Goal: Task Accomplishment & Management: Manage account settings

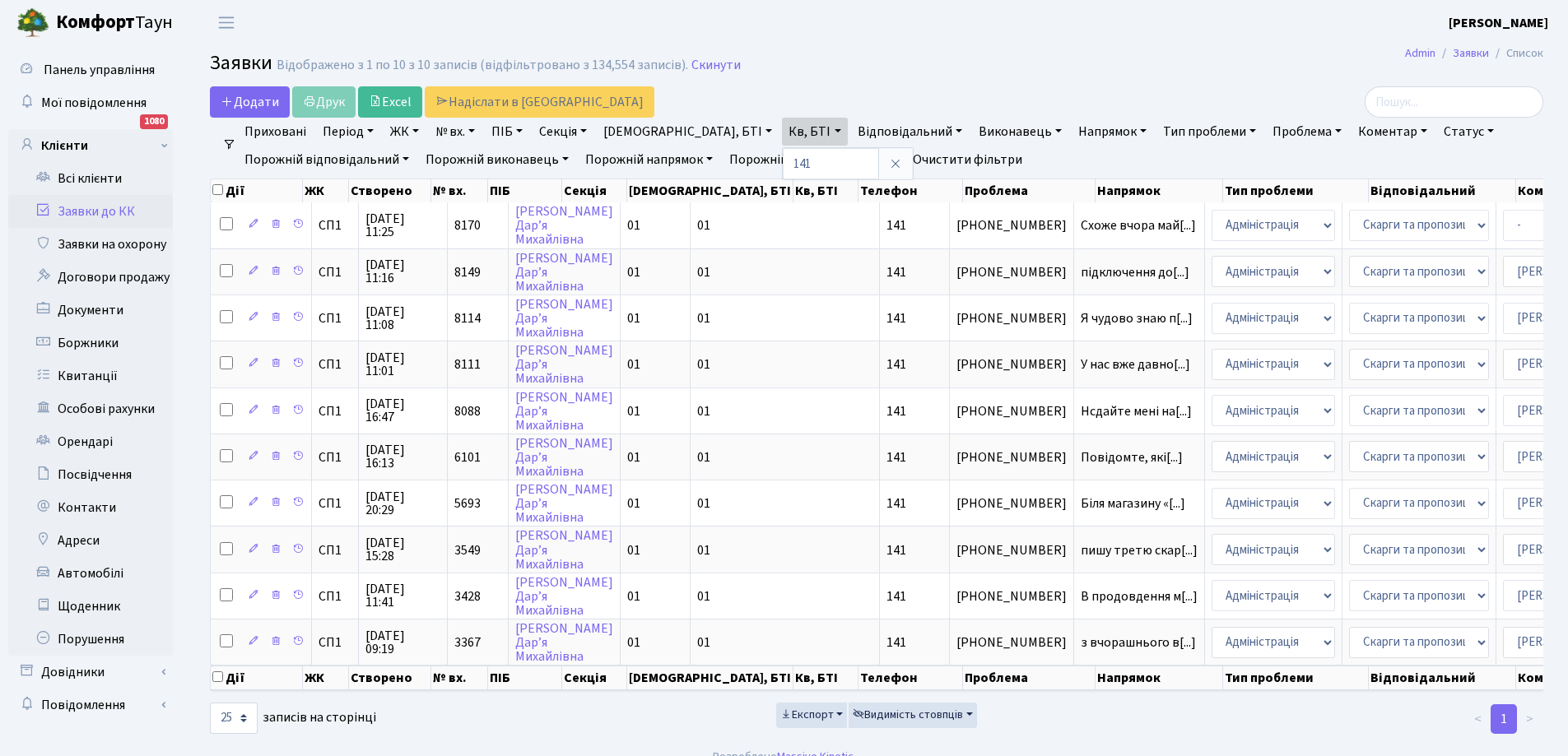
select select "25"
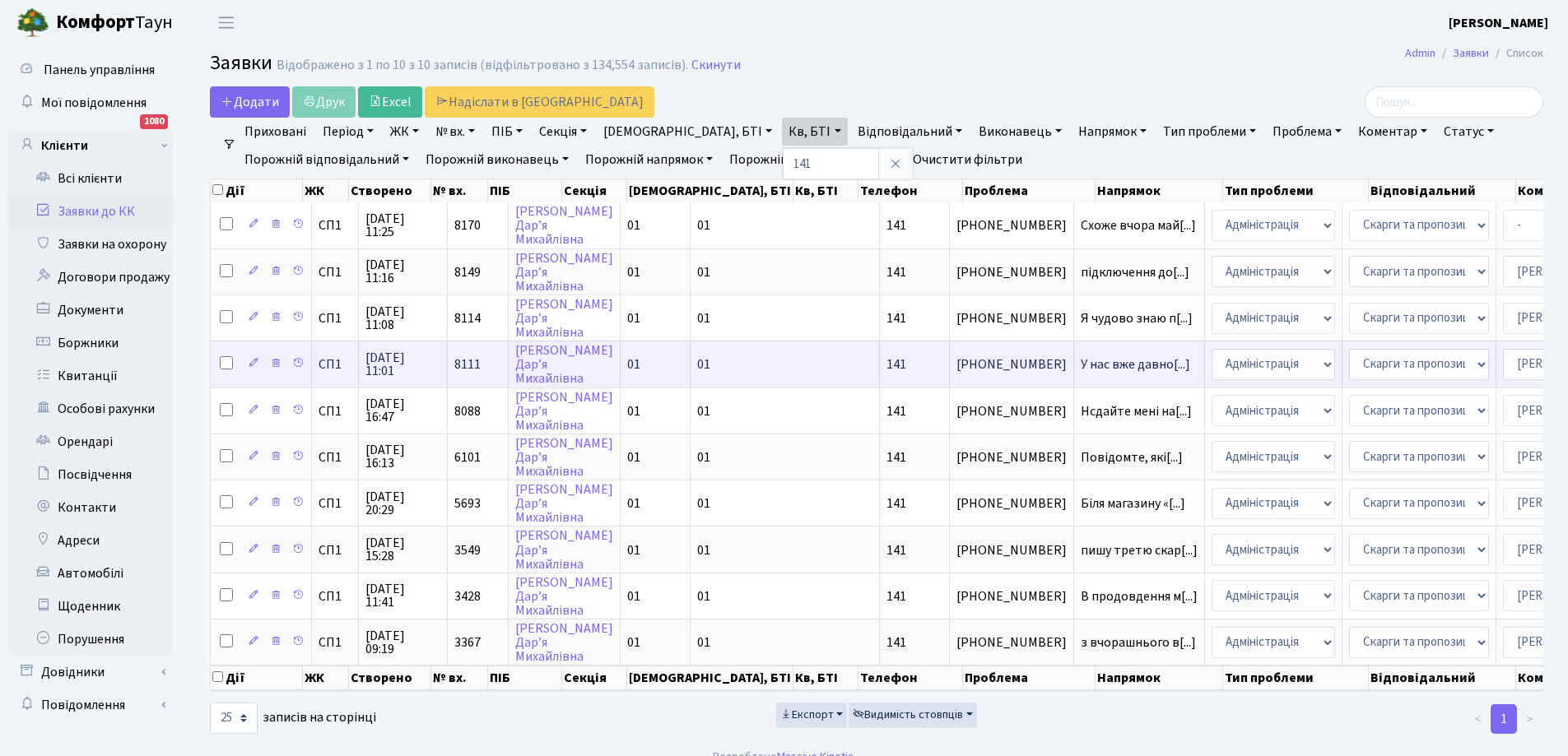
click at [1074, 386] on td "У нас вже давно[...]" at bounding box center [1139, 364] width 131 height 46
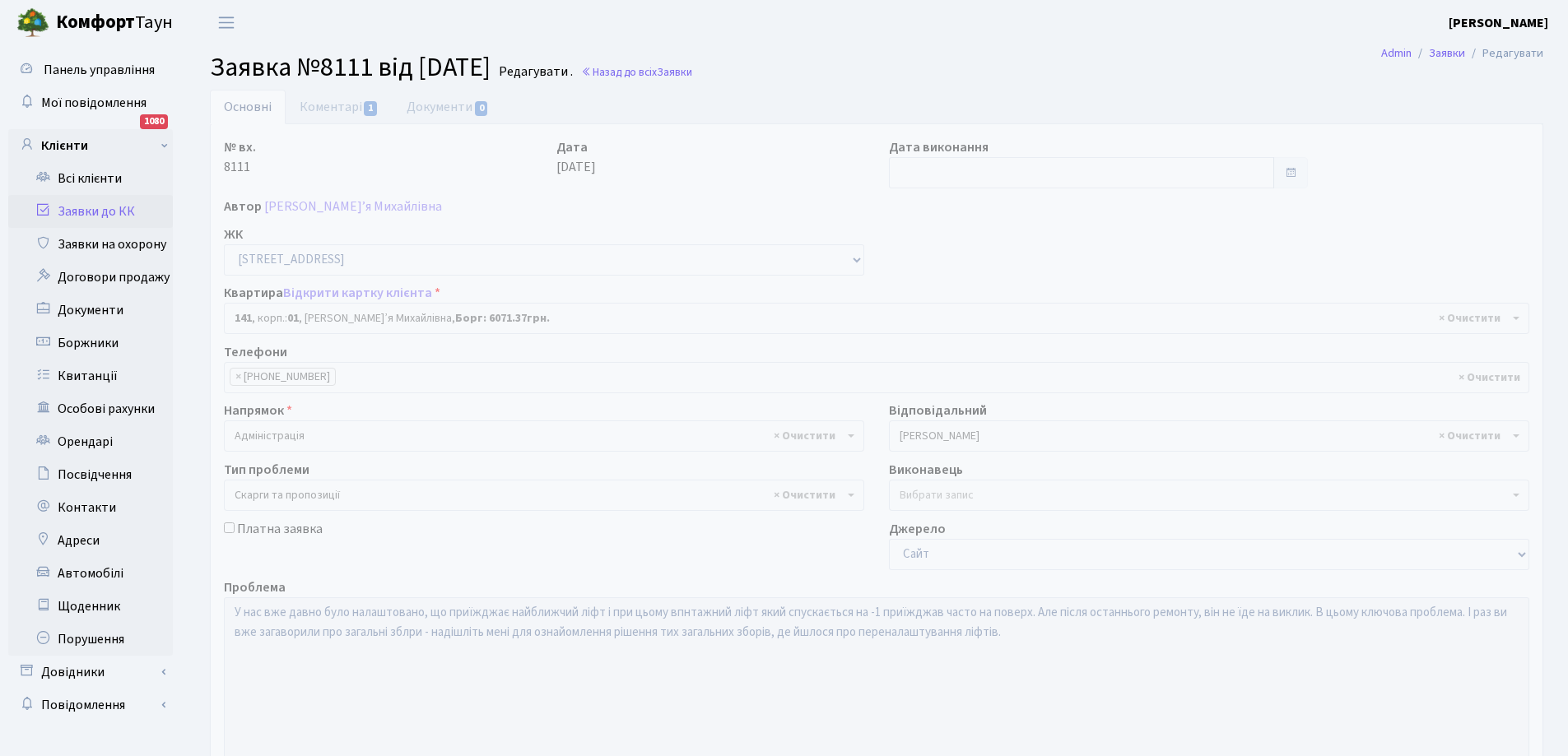
select select "20066"
select select "55"
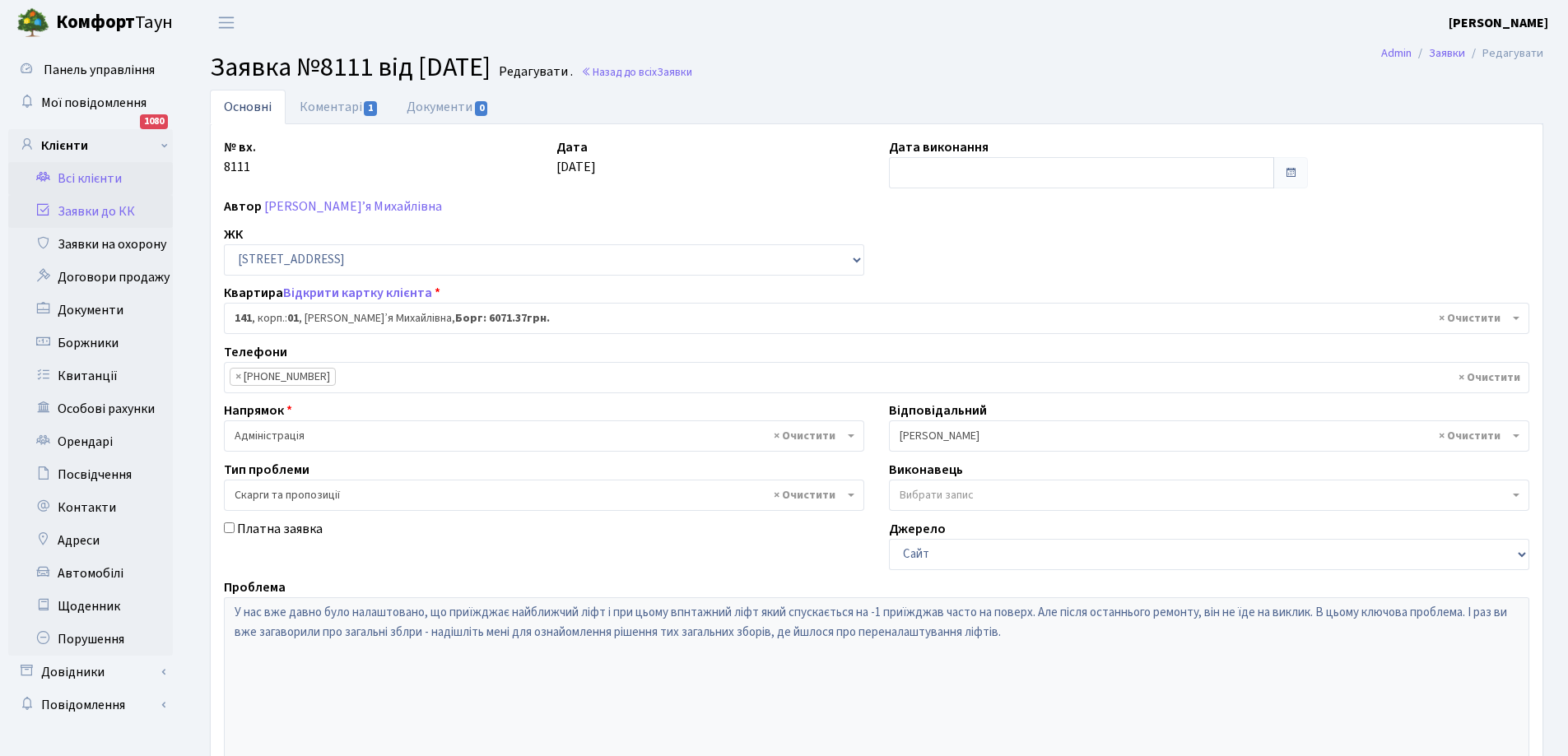
click at [83, 184] on link "Всі клієнти" at bounding box center [90, 179] width 164 height 33
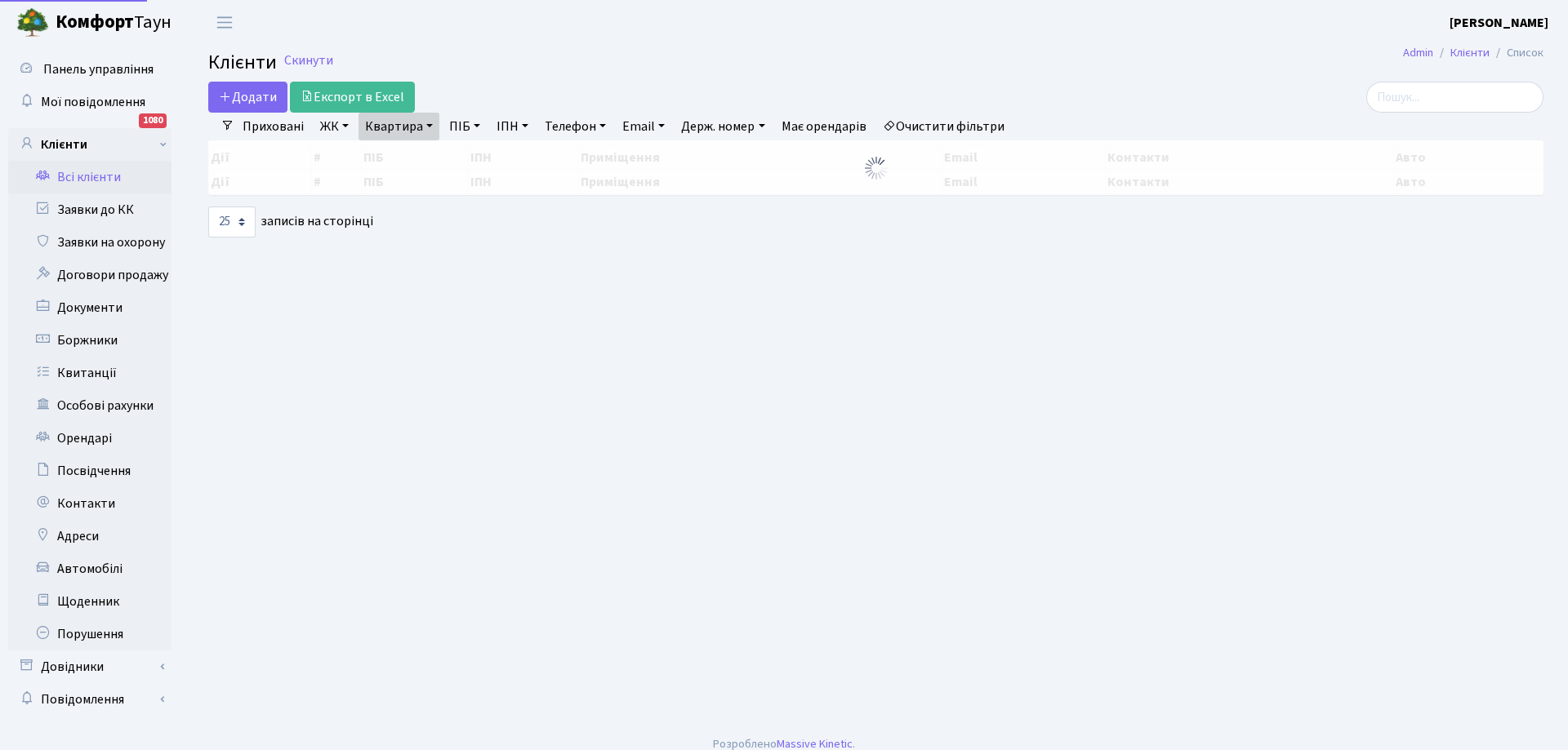
select select "25"
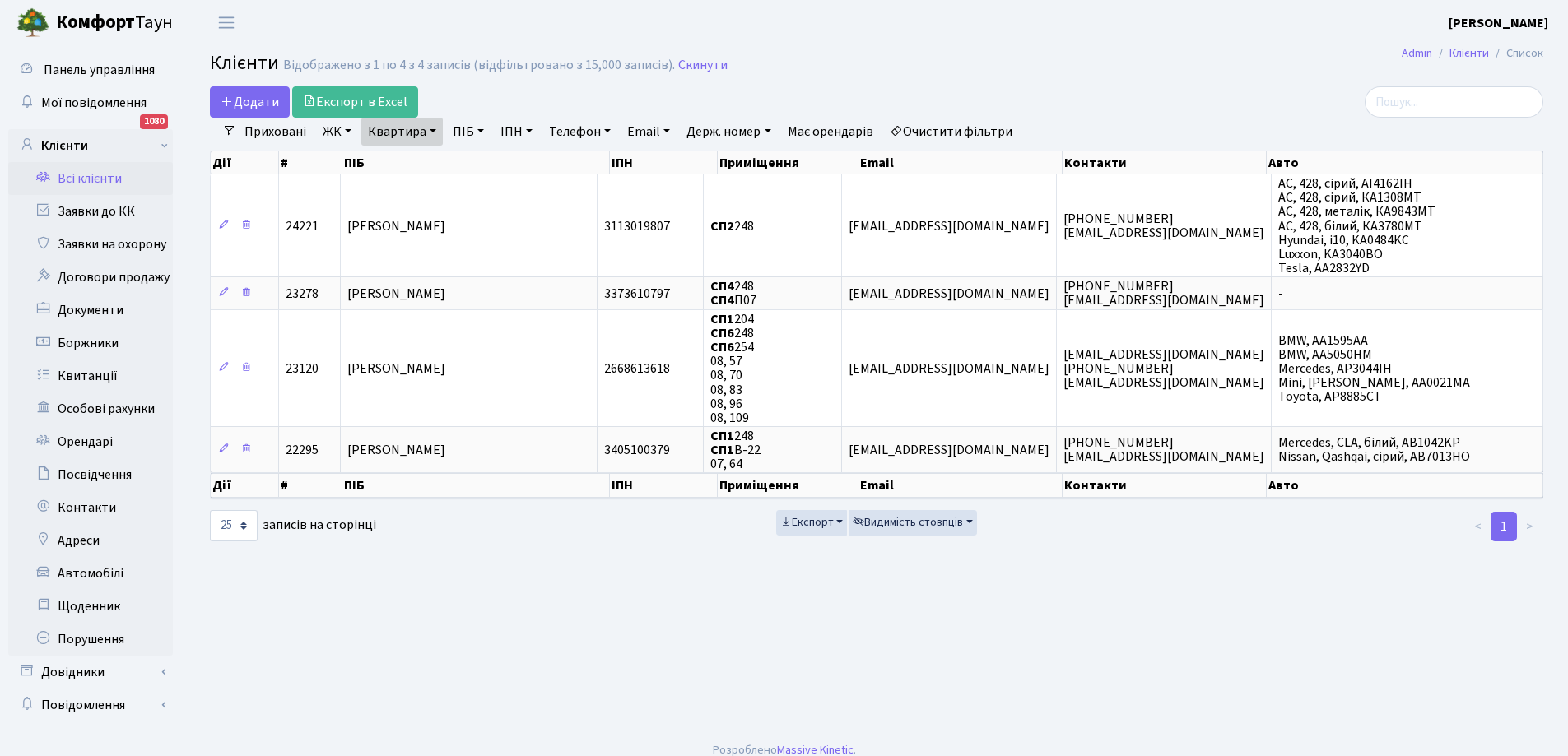
click at [89, 173] on link "Всі клієнти" at bounding box center [90, 179] width 164 height 33
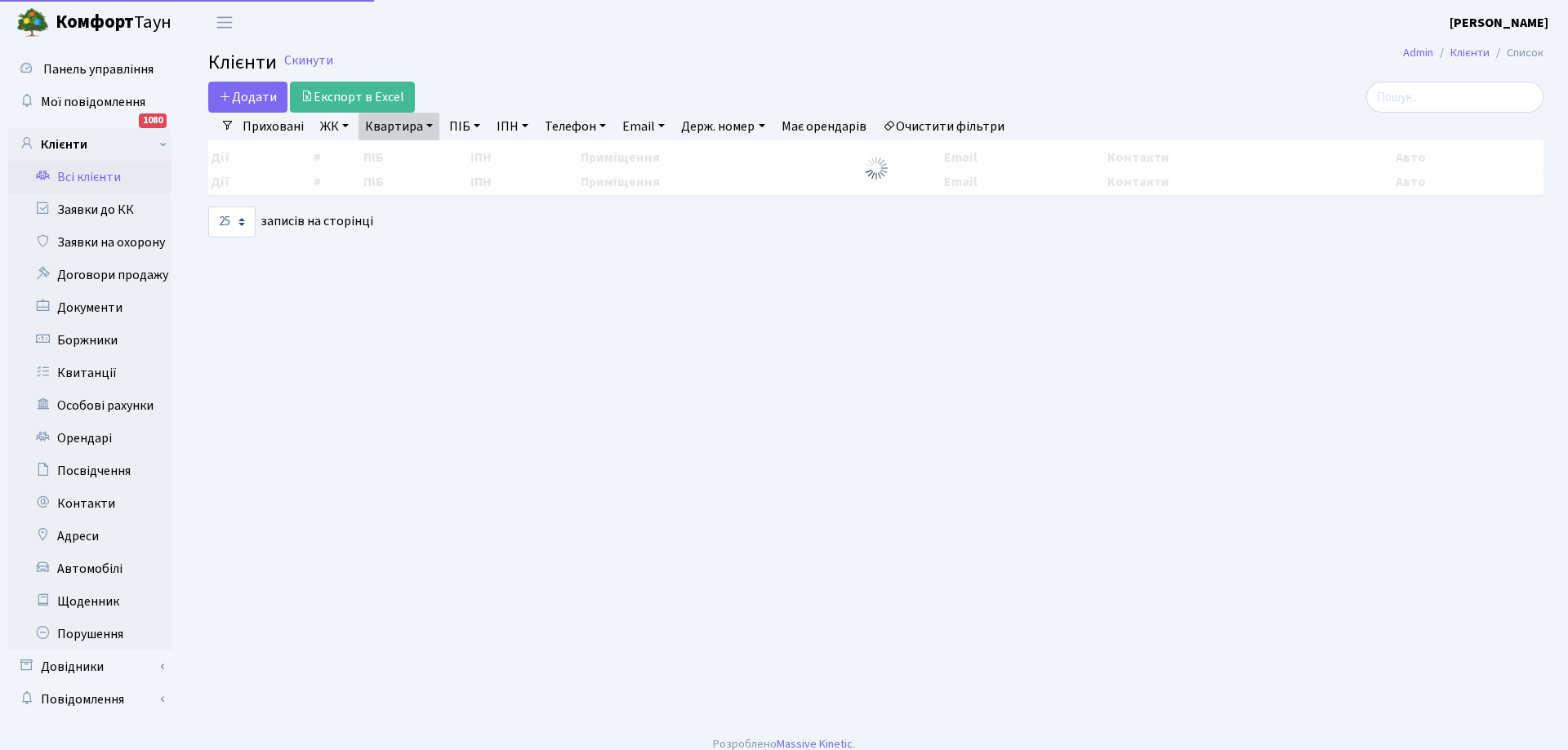
select select "25"
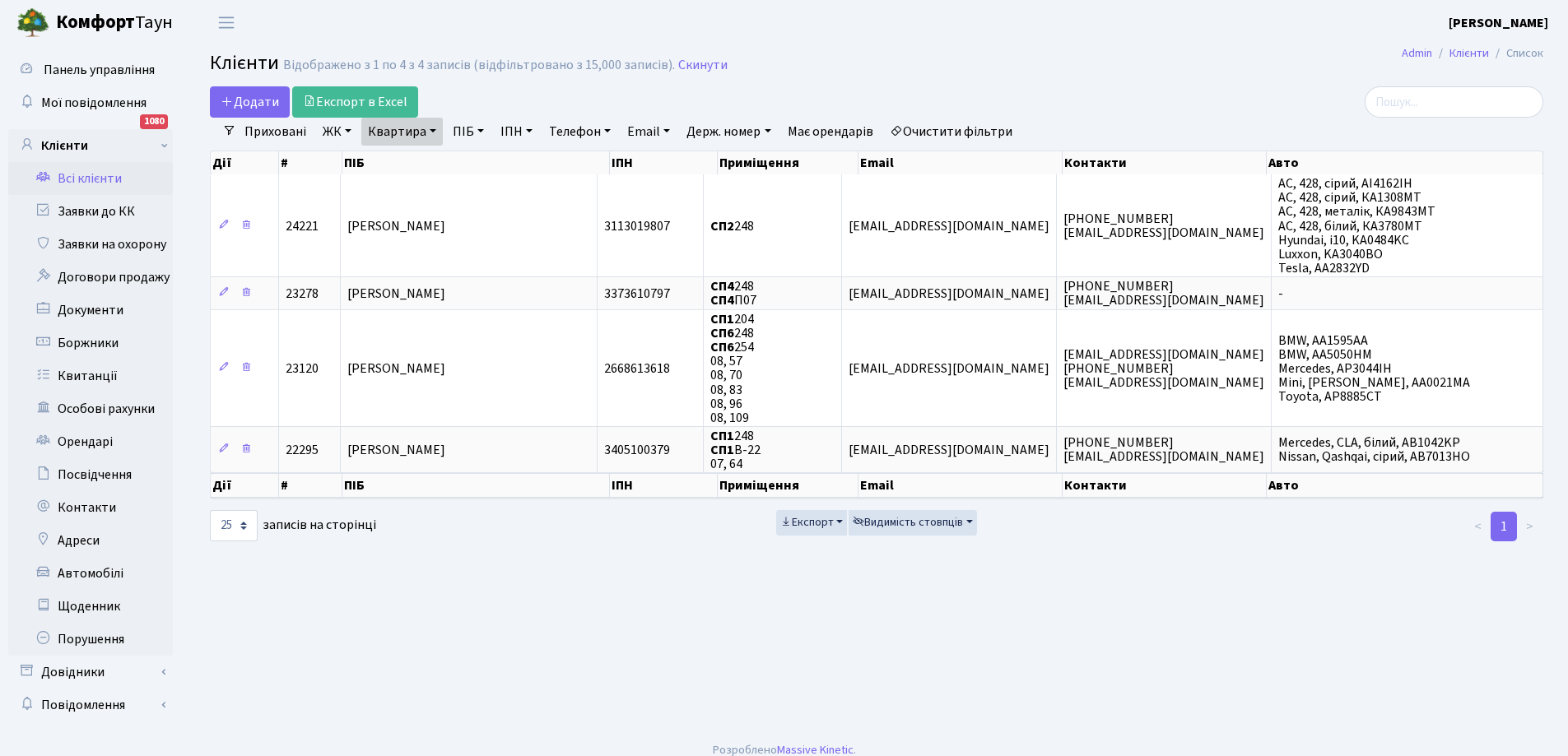
click at [433, 132] on link "Квартира" at bounding box center [402, 131] width 82 height 28
type input "8"
click at [625, 640] on main "Admin Клієнти Список Клієнти Відображено з 1 по 4 з 4 записів (відфільтровано з…" at bounding box center [876, 387] width 1382 height 685
click at [115, 210] on link "Заявки до КК" at bounding box center [90, 211] width 164 height 33
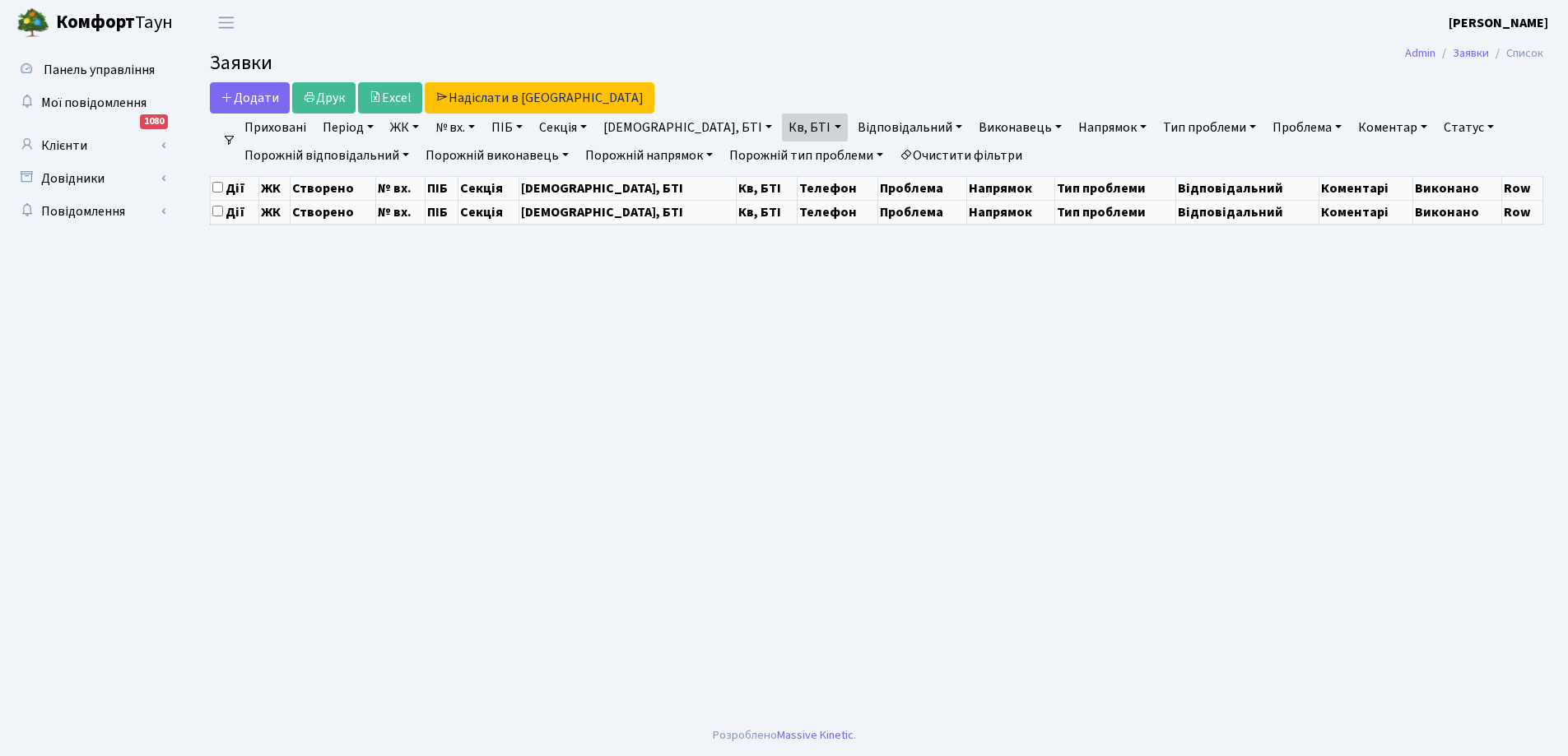
select select "25"
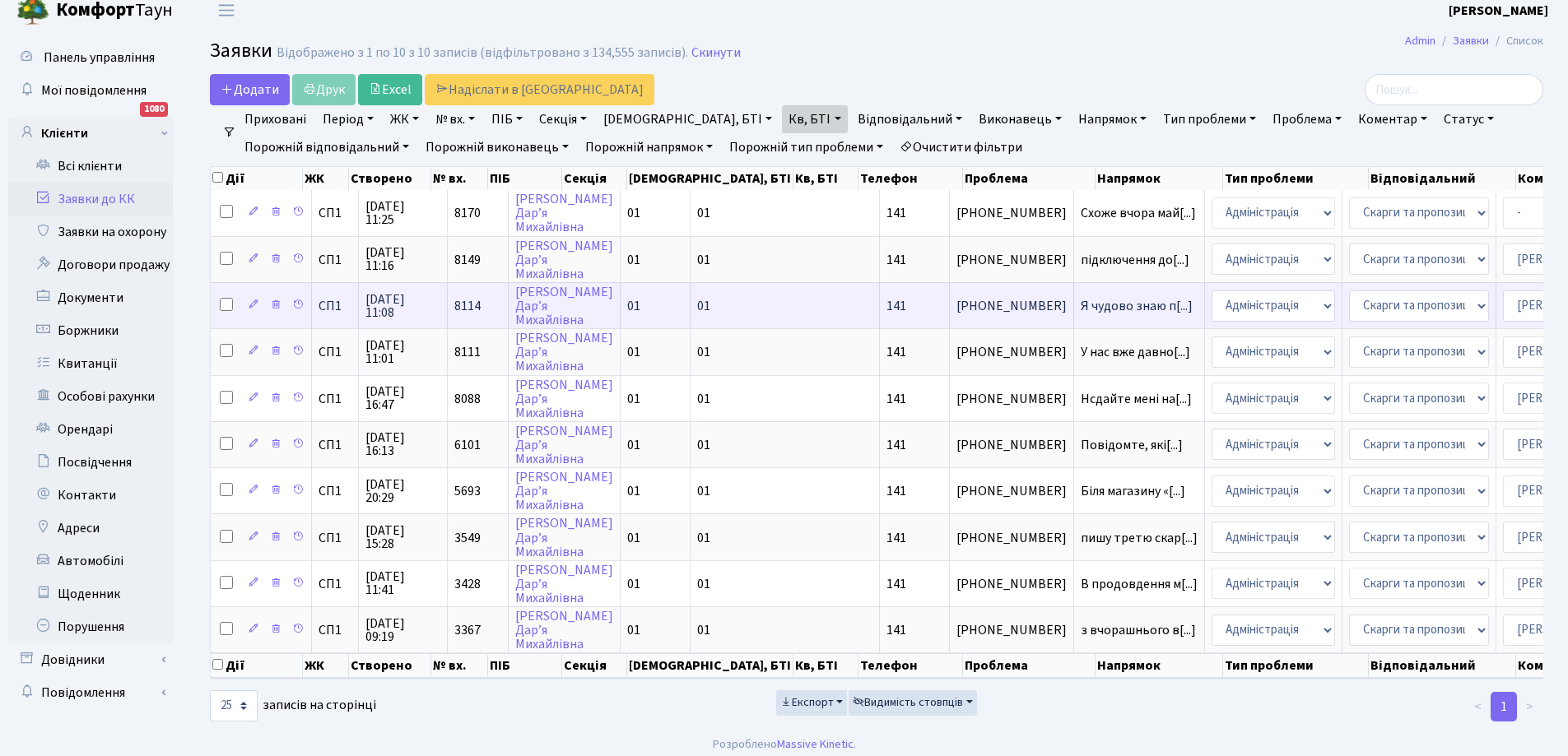
scroll to position [33, 0]
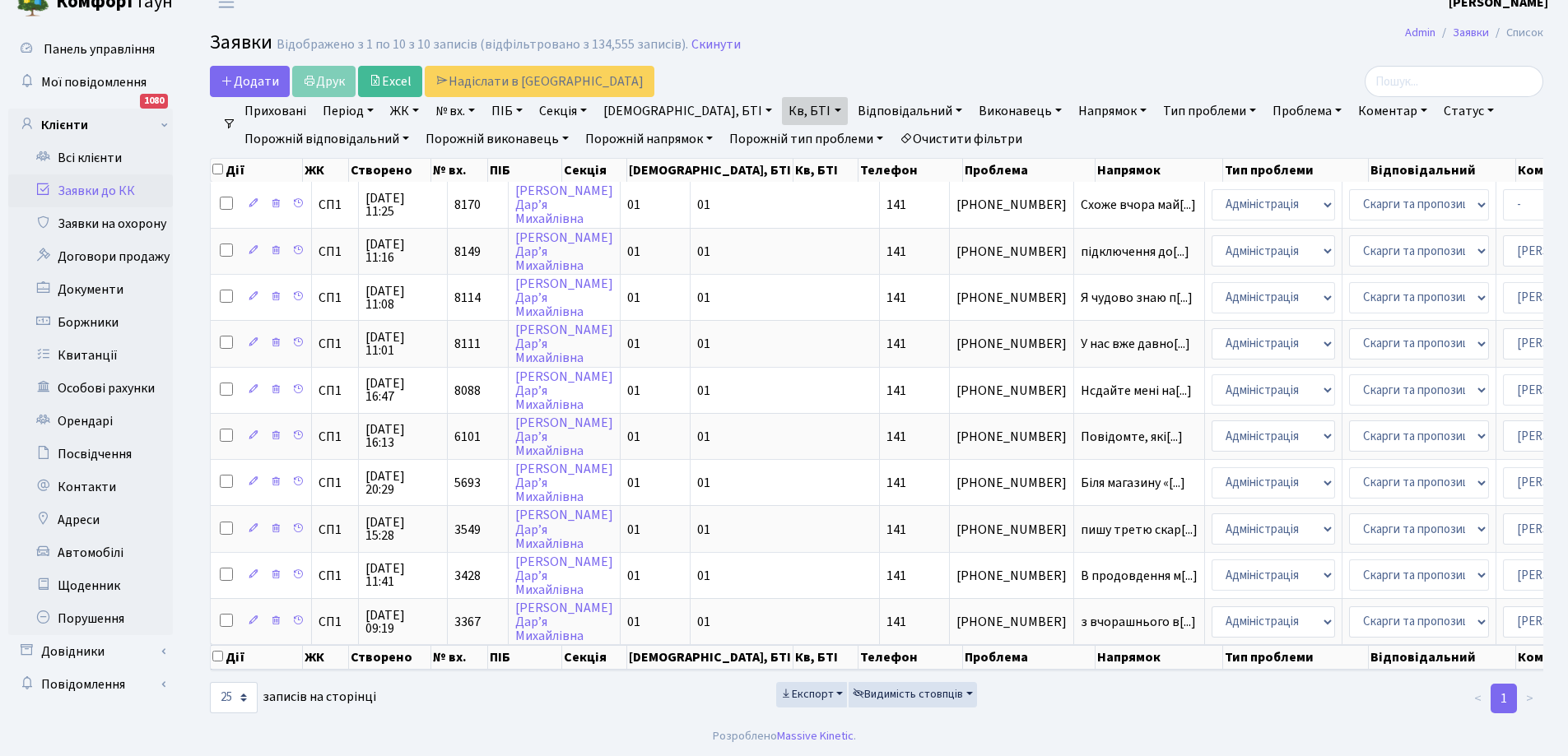
click at [949, 125] on link "Очистити фільтри" at bounding box center [960, 139] width 136 height 28
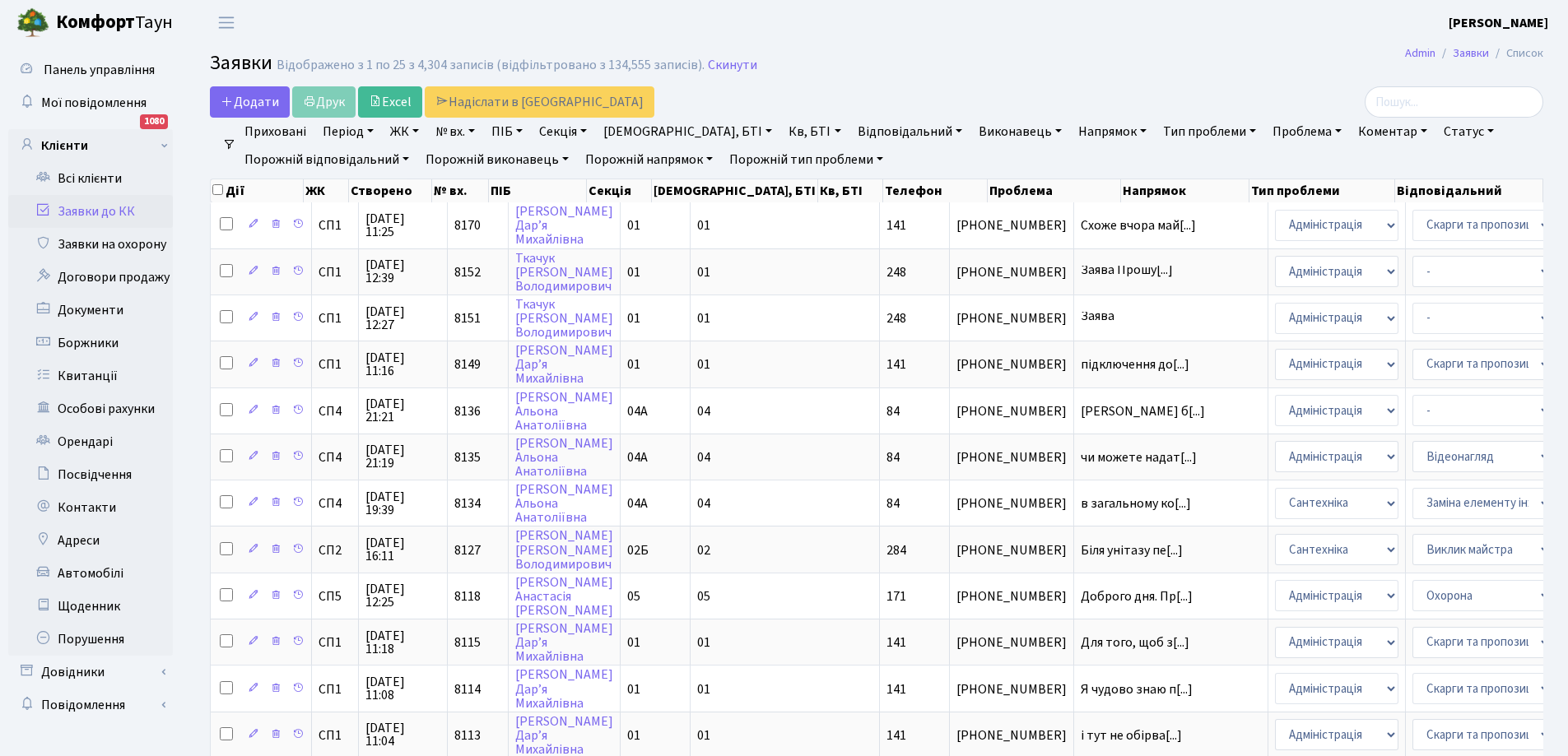
click at [1437, 131] on link "Статус" at bounding box center [1469, 131] width 63 height 28
click at [1438, 232] on link "Не виконано" at bounding box center [1503, 231] width 130 height 26
